Goal: Task Accomplishment & Management: Use online tool/utility

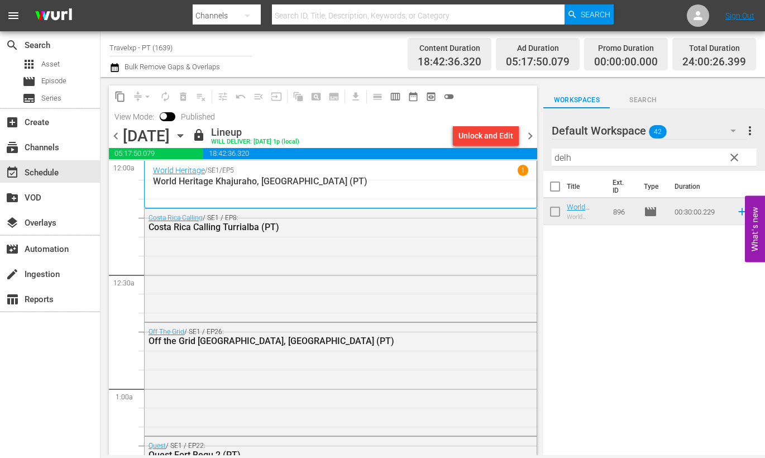
scroll to position [5204, 0]
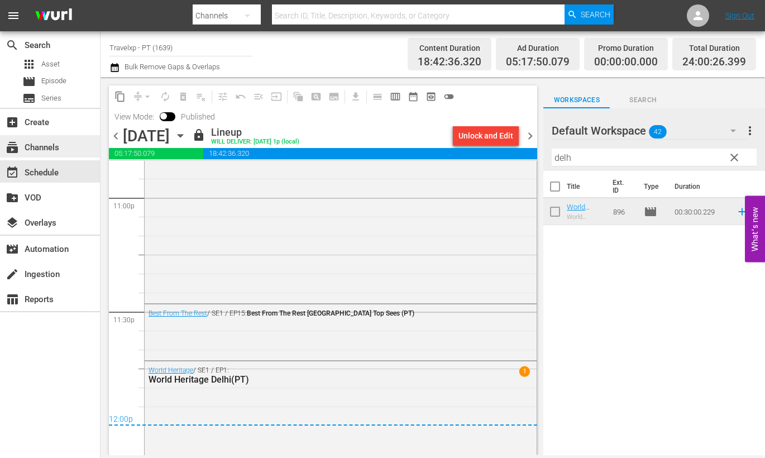
click at [69, 146] on div "subscriptions Channels" at bounding box center [50, 146] width 100 height 22
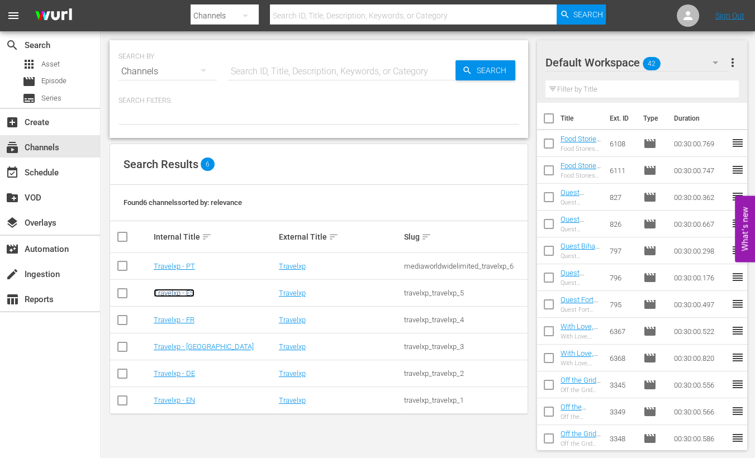
click at [182, 290] on link "Travelxp - ES" at bounding box center [174, 293] width 41 height 8
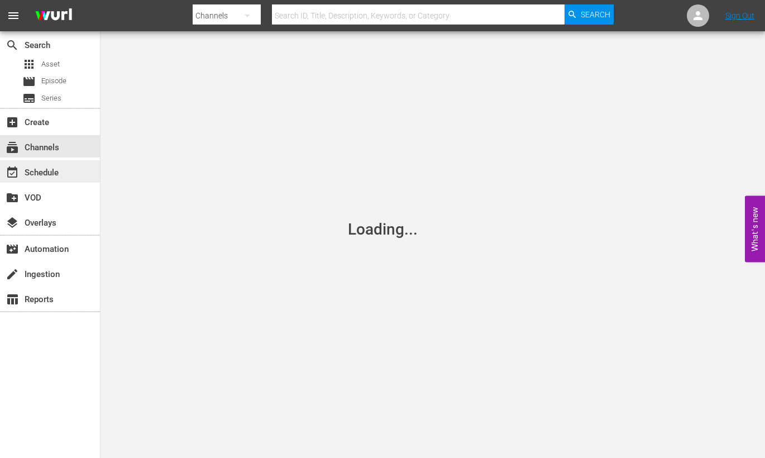
click at [76, 171] on div "event_available Schedule" at bounding box center [50, 171] width 100 height 22
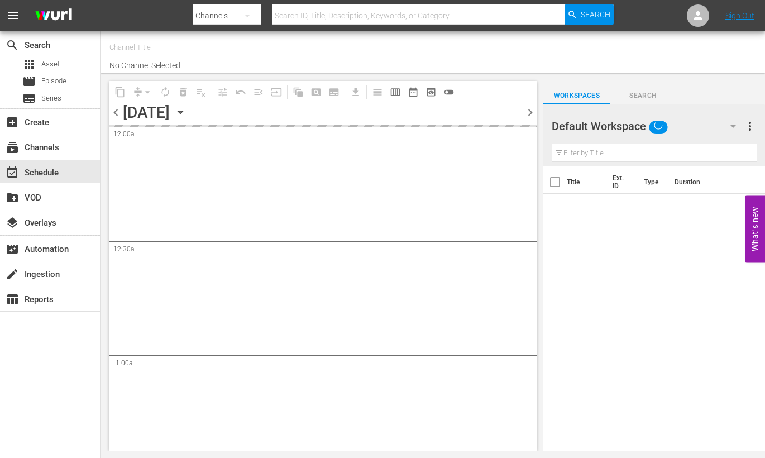
type input "Travelxp - ES (1613)"
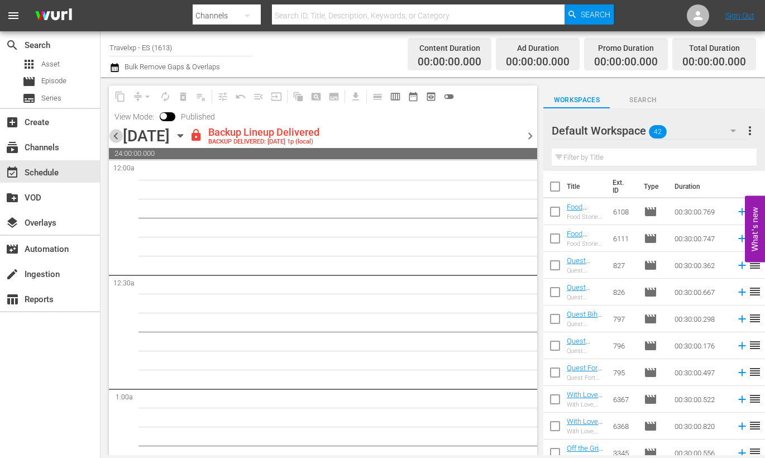
click at [118, 136] on span "chevron_left" at bounding box center [116, 136] width 14 height 14
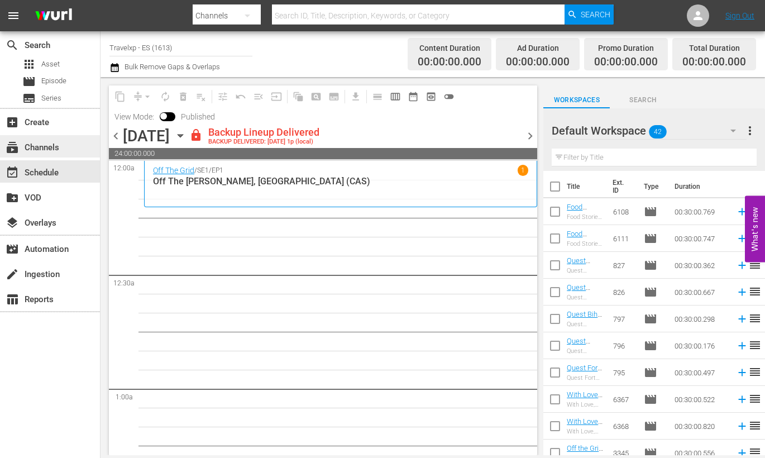
click at [57, 144] on div "subscriptions Channels" at bounding box center [31, 146] width 63 height 10
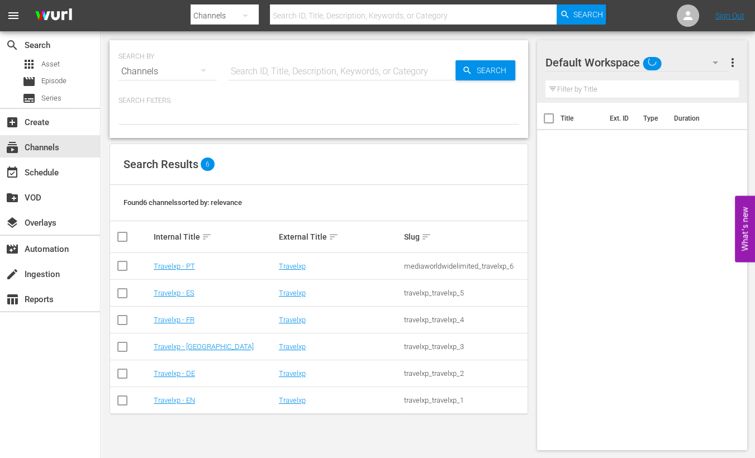
click at [195, 317] on div "Travelxp - FR" at bounding box center [215, 320] width 122 height 8
click at [185, 319] on link "Travelxp - FR" at bounding box center [174, 320] width 41 height 8
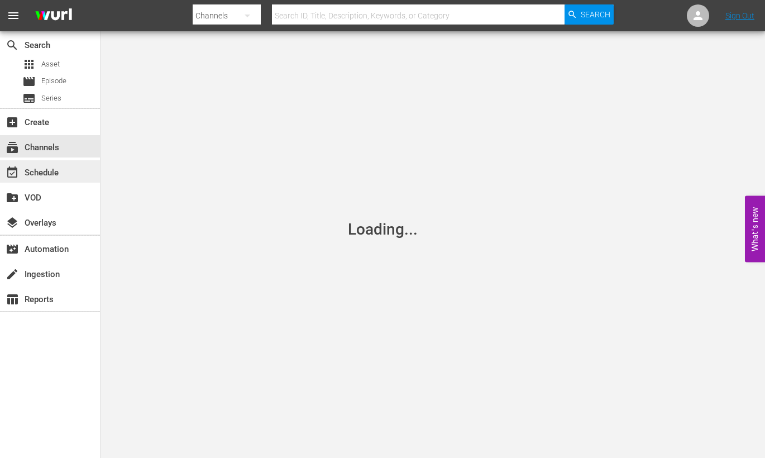
click at [42, 166] on div "event_available Schedule" at bounding box center [31, 171] width 63 height 10
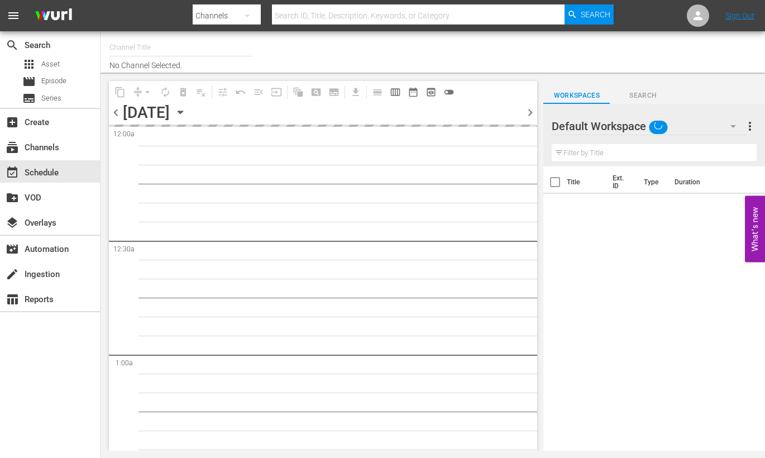
type input "Travelxp - FR (1157)"
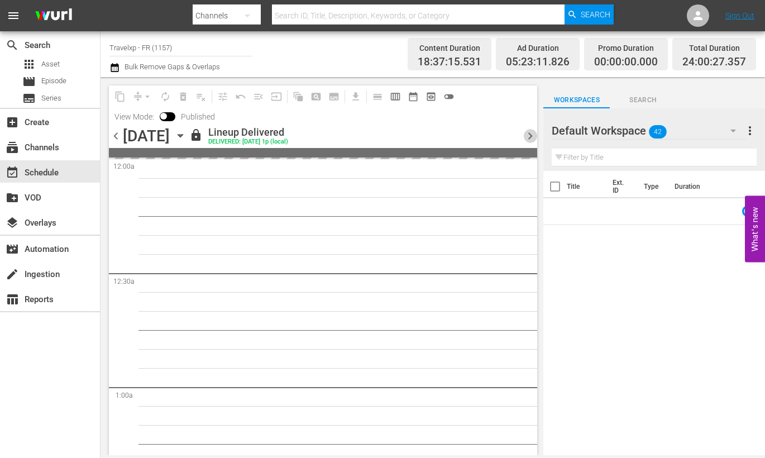
click at [529, 135] on span "chevron_right" at bounding box center [530, 136] width 14 height 14
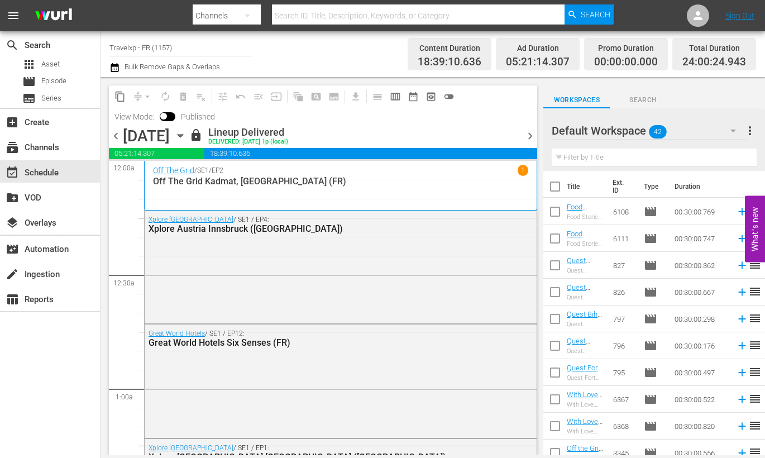
click at [527, 135] on span "chevron_right" at bounding box center [530, 136] width 14 height 14
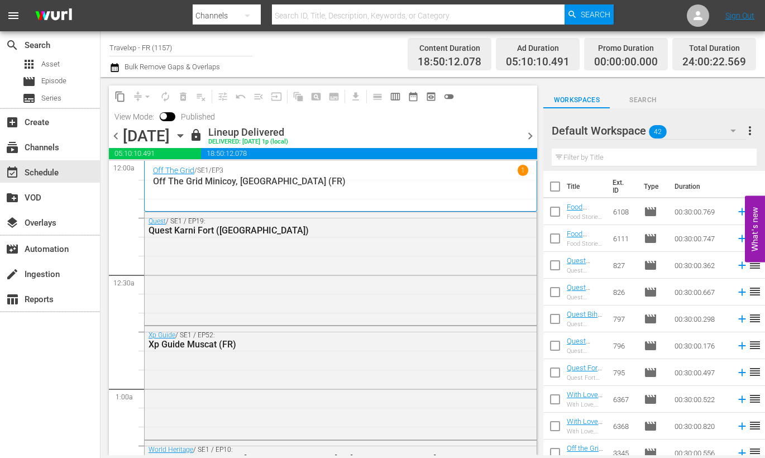
click at [527, 135] on span "chevron_right" at bounding box center [530, 136] width 14 height 14
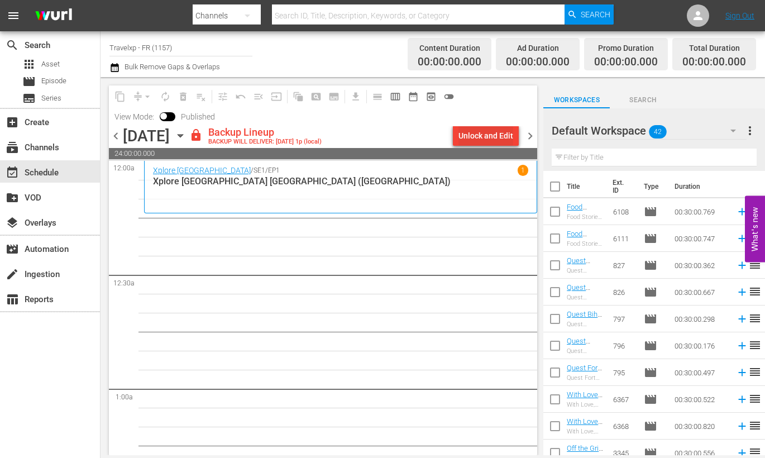
click at [483, 135] on div "Unlock and Edit" at bounding box center [486, 136] width 55 height 20
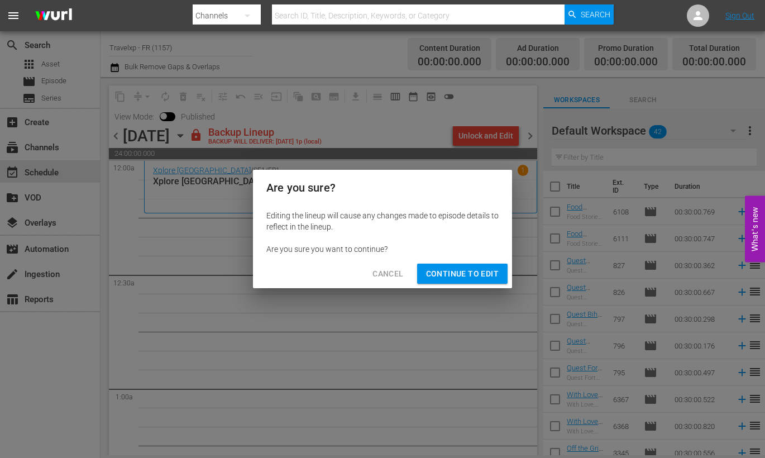
click at [452, 273] on span "Continue to Edit" at bounding box center [462, 274] width 73 height 14
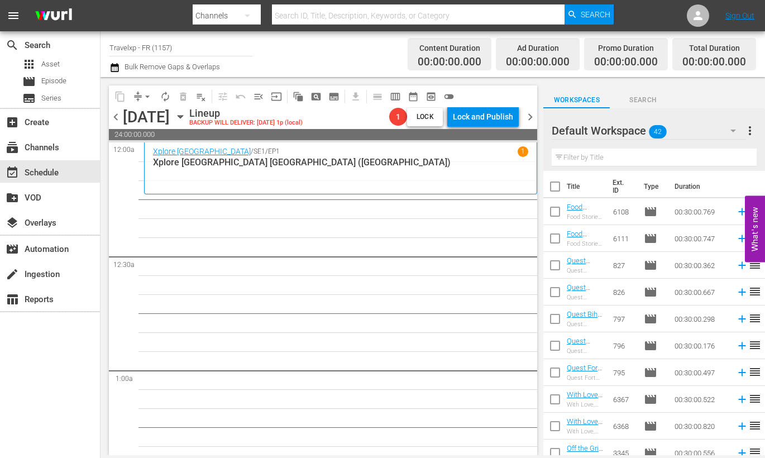
click at [302, 132] on span "24:00:00.000" at bounding box center [323, 134] width 428 height 11
click at [187, 121] on icon "button" at bounding box center [180, 117] width 12 height 12
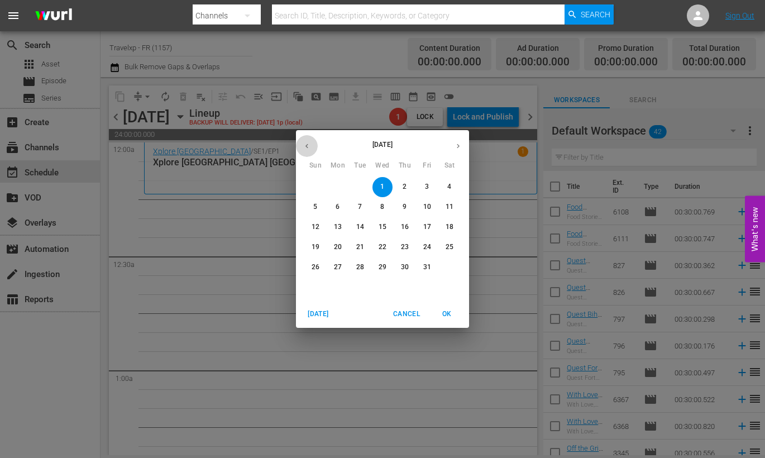
click at [304, 142] on icon "button" at bounding box center [307, 146] width 8 height 8
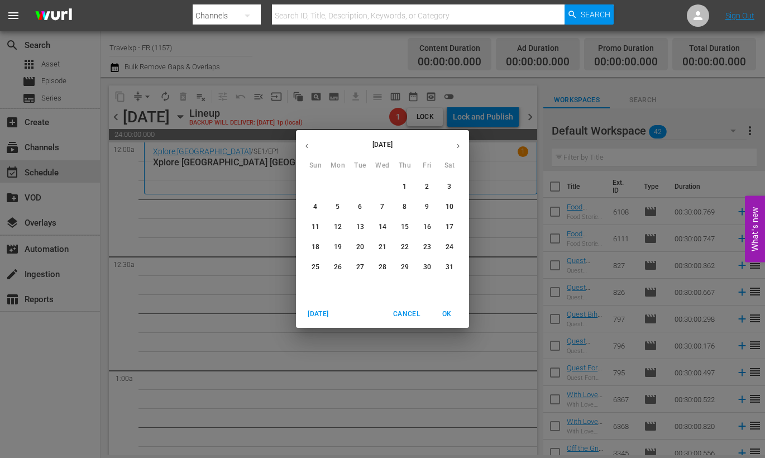
click at [404, 184] on p "1" at bounding box center [405, 186] width 4 height 9
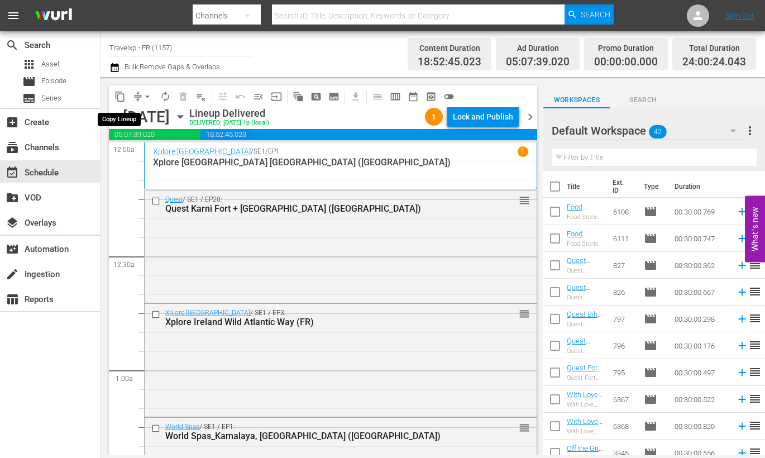
click at [125, 96] on span "content_copy" at bounding box center [119, 96] width 11 height 11
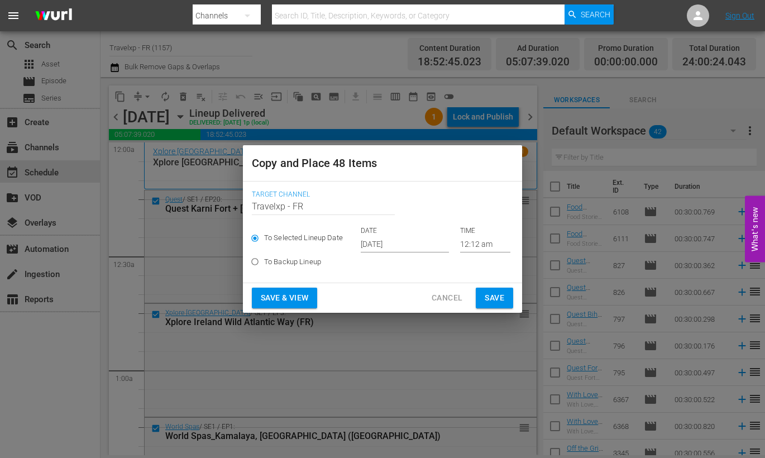
click at [293, 294] on span "Save & View" at bounding box center [284, 298] width 47 height 14
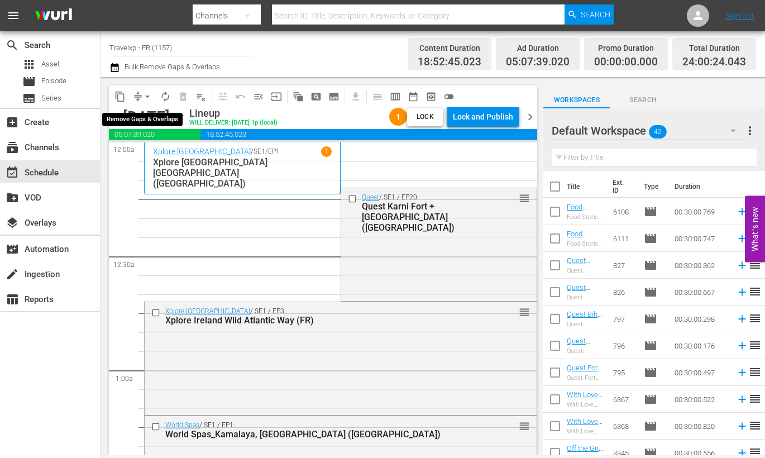
click at [141, 96] on button "arrow_drop_down" at bounding box center [148, 97] width 18 height 18
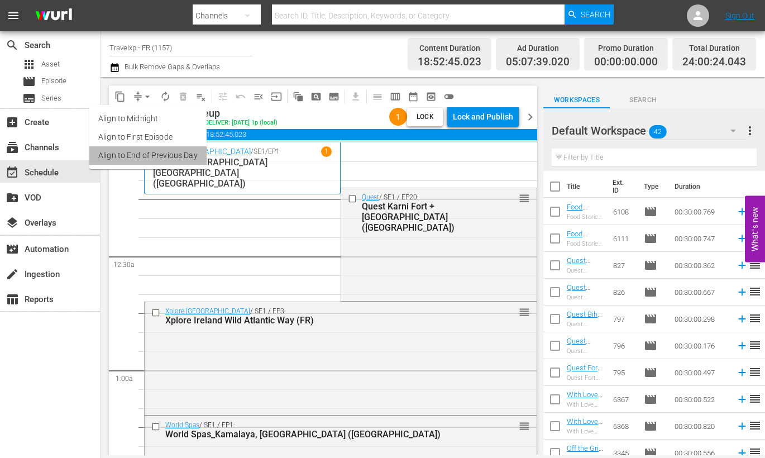
click at [162, 159] on li "Align to End of Previous Day" at bounding box center [147, 155] width 117 height 18
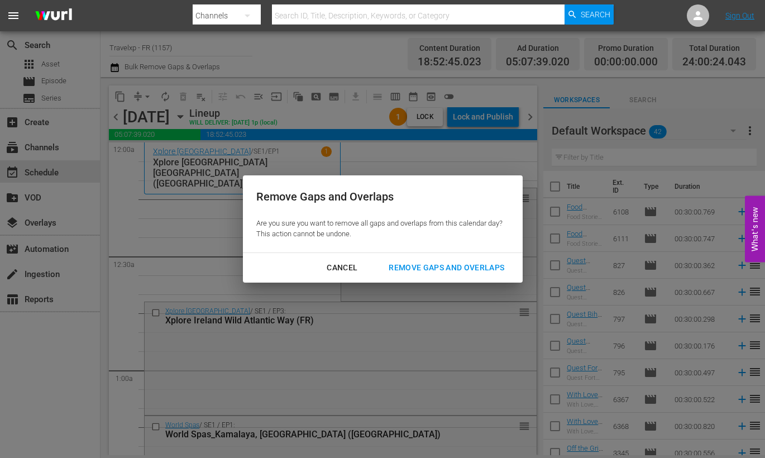
click at [429, 262] on div "Remove Gaps and Overlaps" at bounding box center [446, 268] width 133 height 14
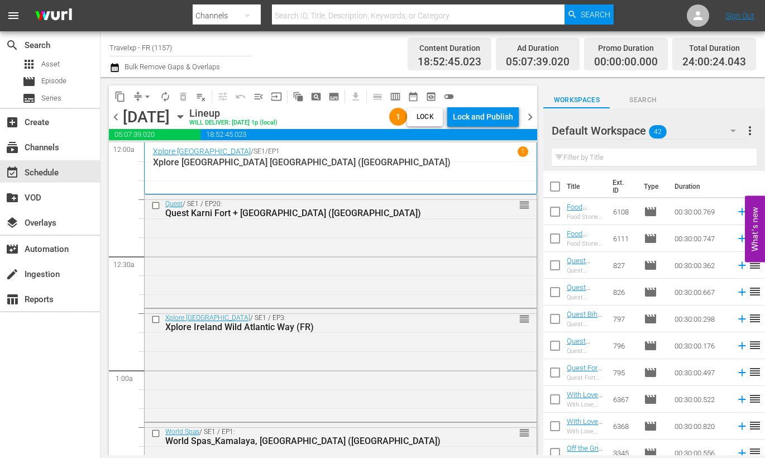
click at [503, 124] on div "Lock and Publish" at bounding box center [483, 117] width 60 height 20
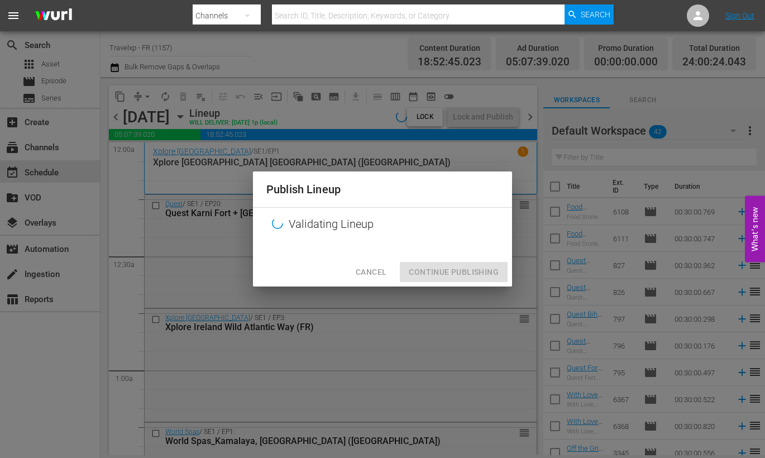
click at [470, 271] on div "Cancel Continue Publishing" at bounding box center [382, 272] width 259 height 30
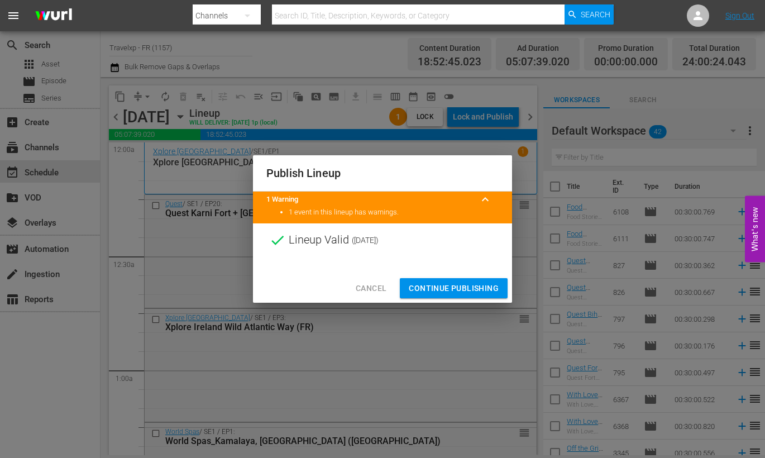
click at [463, 283] on span "Continue Publishing" at bounding box center [454, 288] width 90 height 14
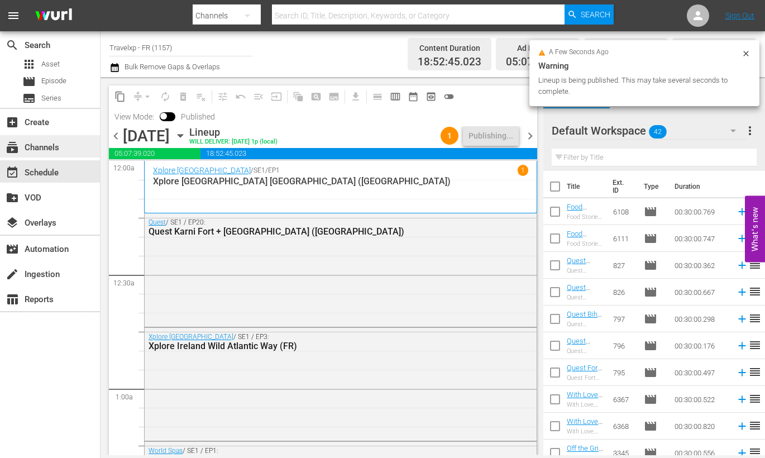
click at [64, 141] on div "subscriptions Channels" at bounding box center [50, 146] width 100 height 22
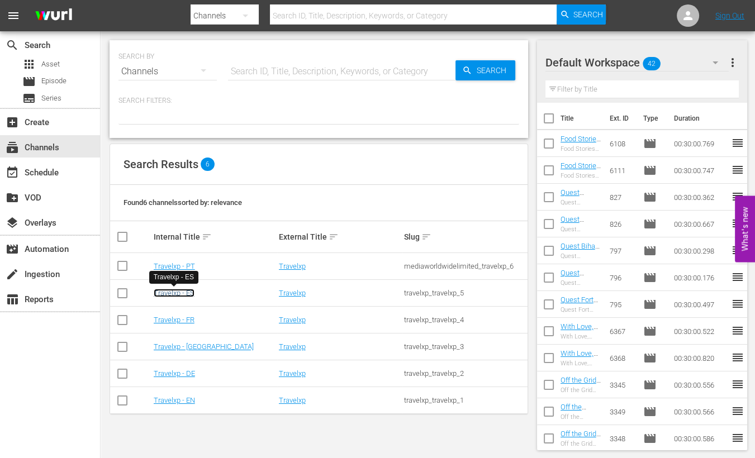
click at [188, 295] on link "Travelxp - ES" at bounding box center [174, 293] width 41 height 8
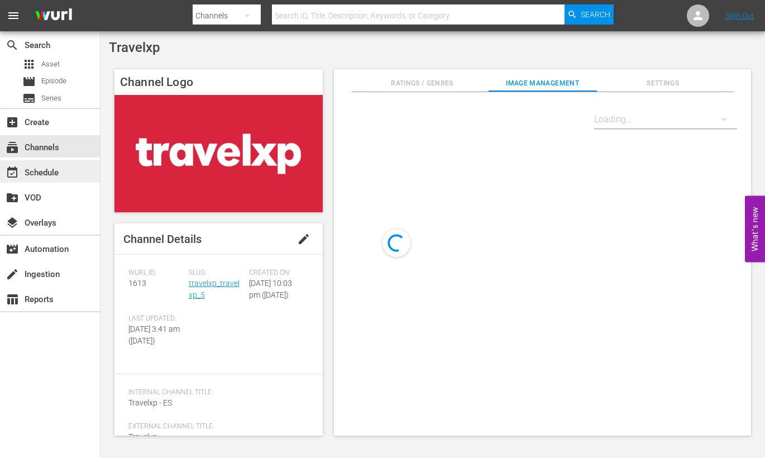
click at [77, 171] on div "event_available Schedule" at bounding box center [50, 171] width 100 height 22
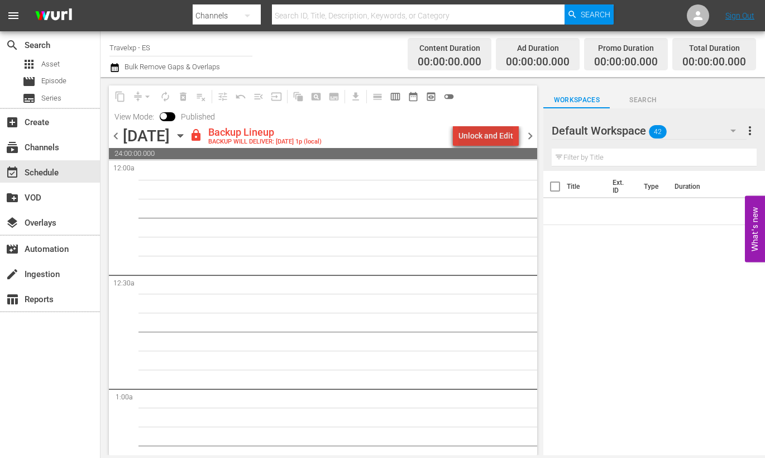
click at [493, 133] on div "Unlock and Edit" at bounding box center [486, 136] width 55 height 20
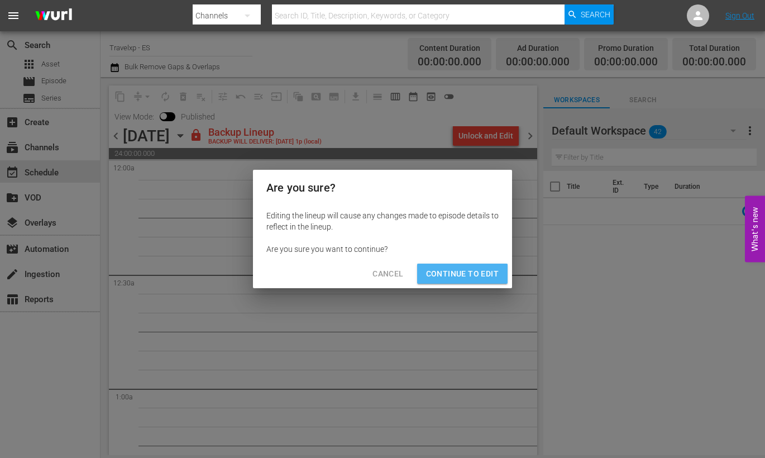
click at [459, 280] on button "Continue to Edit" at bounding box center [462, 274] width 90 height 21
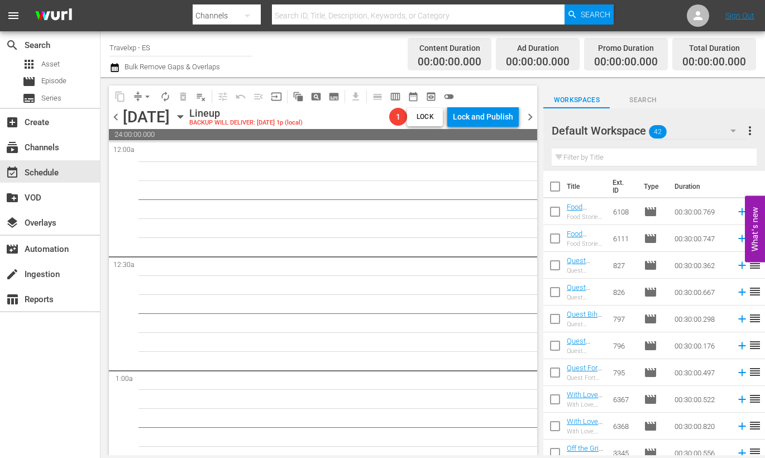
click at [187, 119] on icon "button" at bounding box center [180, 117] width 12 height 12
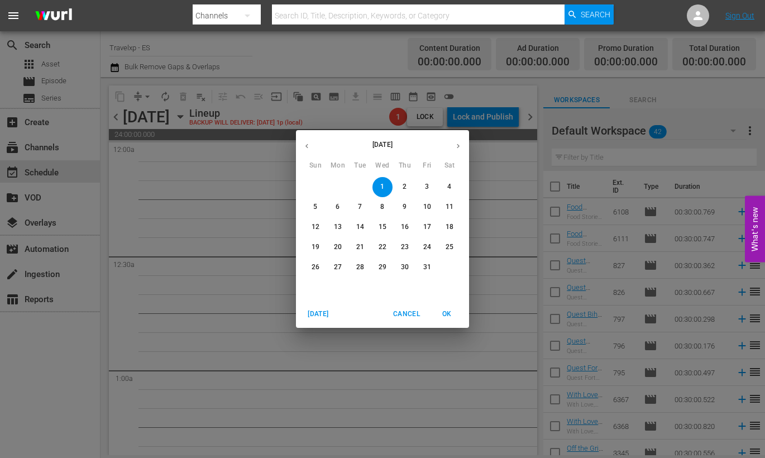
click at [311, 140] on button "button" at bounding box center [307, 146] width 22 height 22
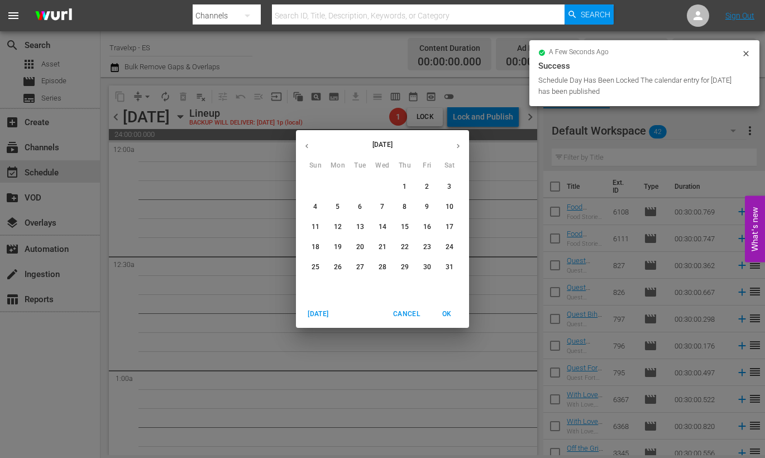
click at [407, 185] on span "1" at bounding box center [405, 186] width 20 height 9
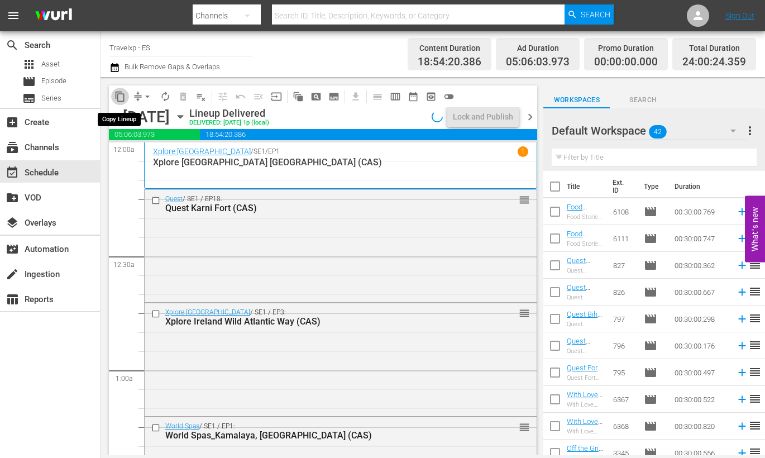
click at [120, 102] on button "content_copy" at bounding box center [120, 97] width 18 height 18
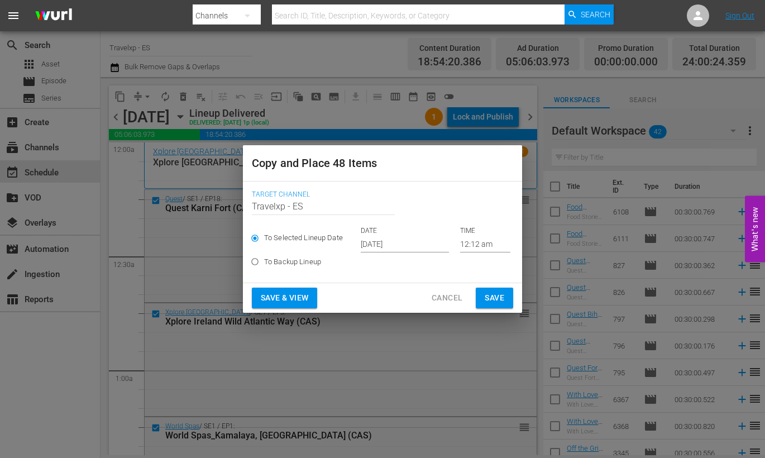
click at [310, 291] on button "Save & View" at bounding box center [284, 298] width 65 height 21
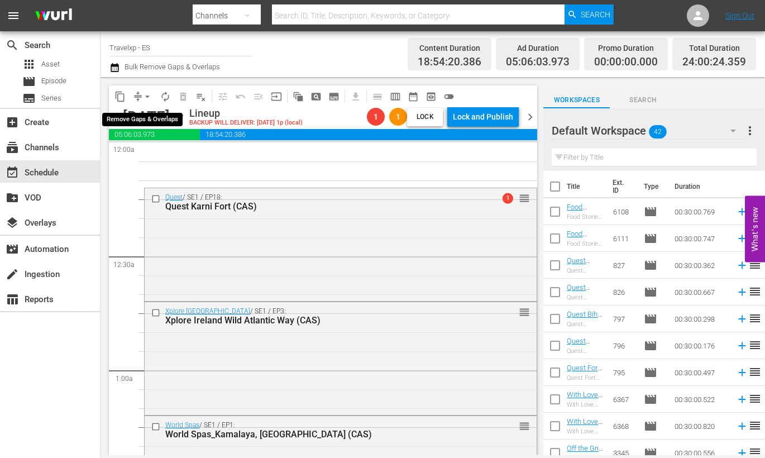
click at [150, 96] on span "arrow_drop_down" at bounding box center [147, 96] width 11 height 11
click at [168, 118] on li "Align to Midnight" at bounding box center [148, 118] width 92 height 18
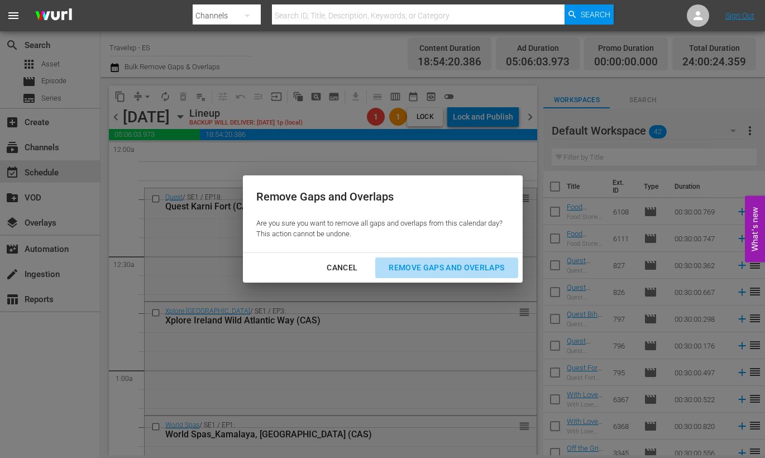
click at [477, 268] on div "Remove Gaps and Overlaps" at bounding box center [446, 268] width 133 height 14
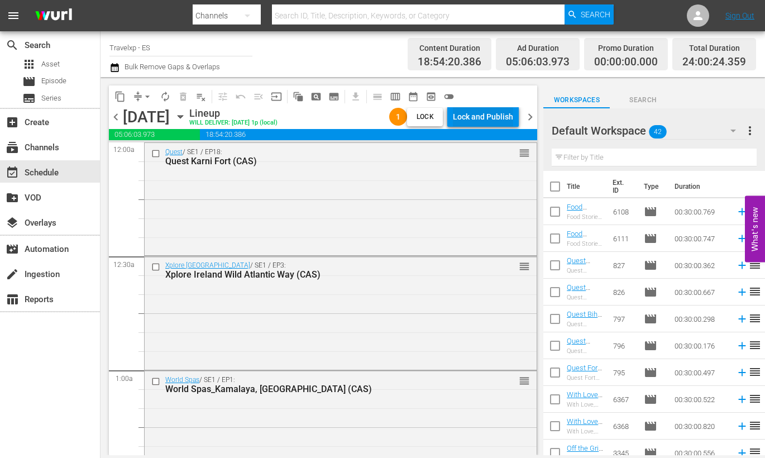
click at [476, 116] on div "Lock and Publish" at bounding box center [483, 117] width 60 height 20
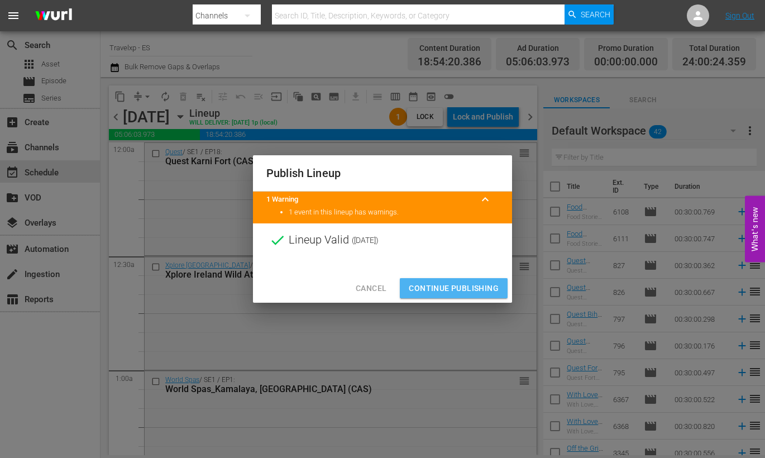
click at [459, 283] on span "Continue Publishing" at bounding box center [454, 288] width 90 height 14
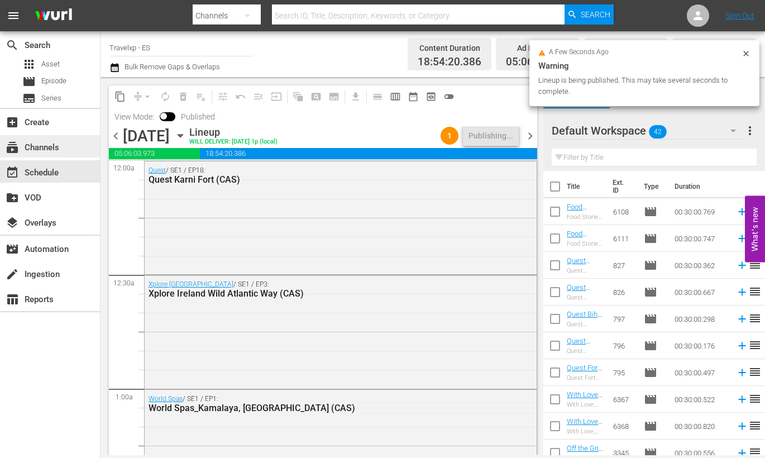
click at [61, 147] on div "subscriptions Channels" at bounding box center [31, 146] width 63 height 10
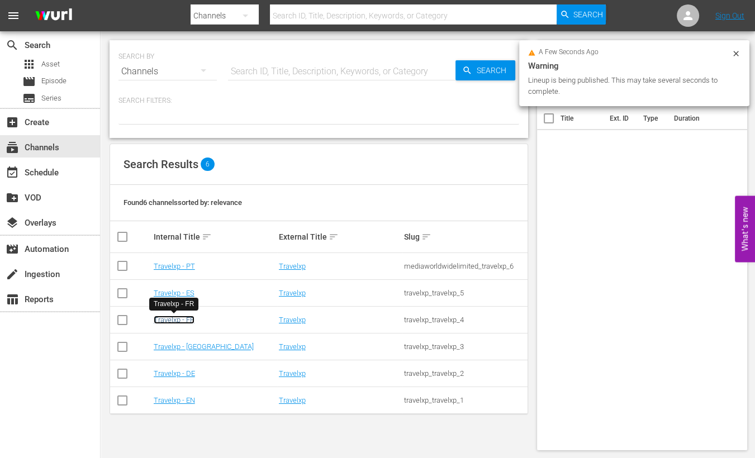
click at [182, 320] on link "Travelxp - FR" at bounding box center [174, 320] width 41 height 8
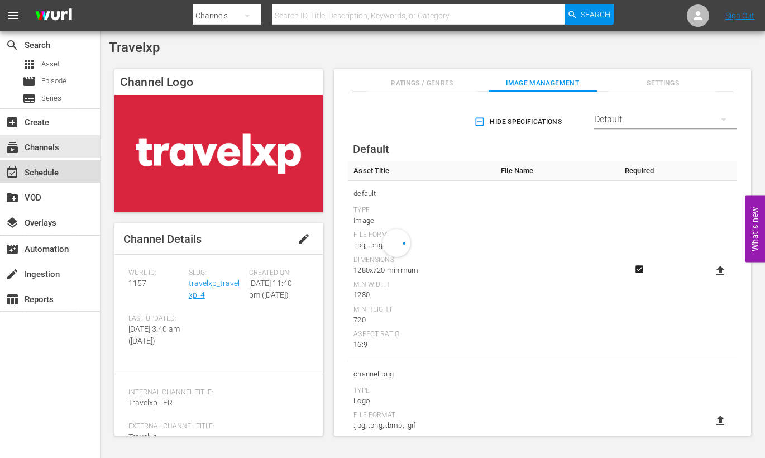
click at [51, 168] on div "event_available Schedule" at bounding box center [31, 171] width 63 height 10
